Goal: Task Accomplishment & Management: Use online tool/utility

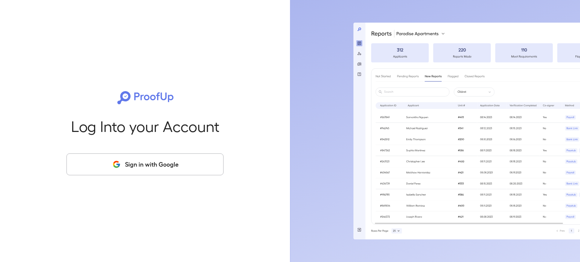
click at [168, 164] on button "Sign in with Google" at bounding box center [144, 165] width 157 height 22
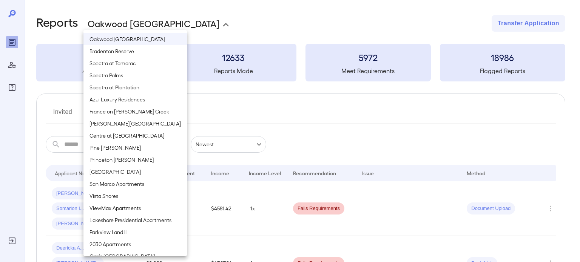
click at [144, 24] on body "**********" at bounding box center [290, 131] width 580 height 262
click at [130, 206] on li "ViewMax Apartments" at bounding box center [134, 208] width 103 height 12
type input "**********"
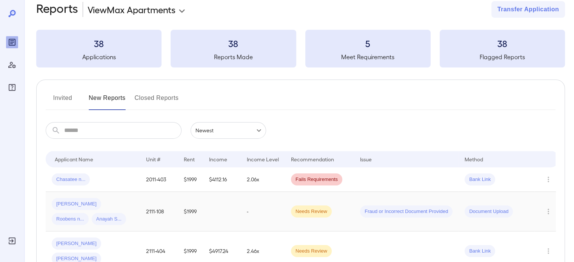
scroll to position [38, 0]
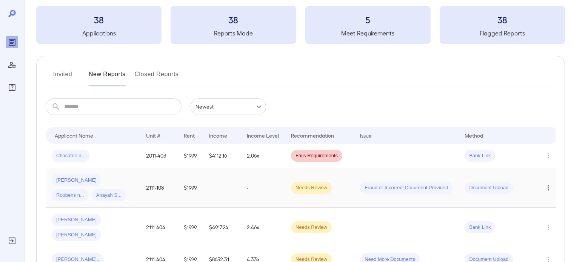
click at [549, 186] on icon "Row Actions" at bounding box center [548, 187] width 8 height 9
click at [305, 192] on div at bounding box center [287, 131] width 574 height 262
click at [89, 192] on span "Roobens n..." at bounding box center [70, 195] width 37 height 7
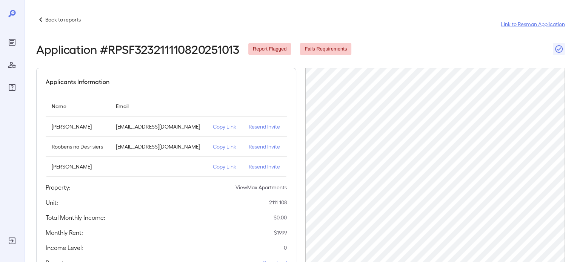
click at [263, 126] on p "Resend Invite" at bounding box center [265, 127] width 32 height 8
click at [57, 19] on p "Back to reports" at bounding box center [62, 20] width 35 height 8
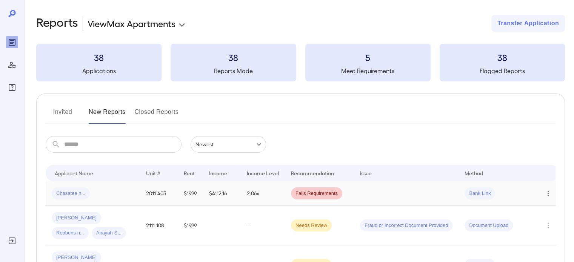
click at [546, 190] on icon "Row Actions" at bounding box center [548, 193] width 8 height 9
click at [541, 211] on li "View Report" at bounding box center [544, 211] width 60 height 12
